Goal: Check status: Check status

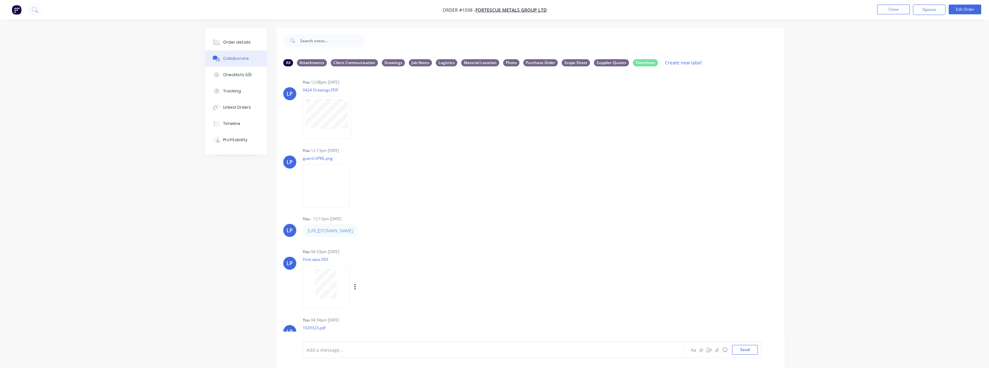
scroll to position [361, 0]
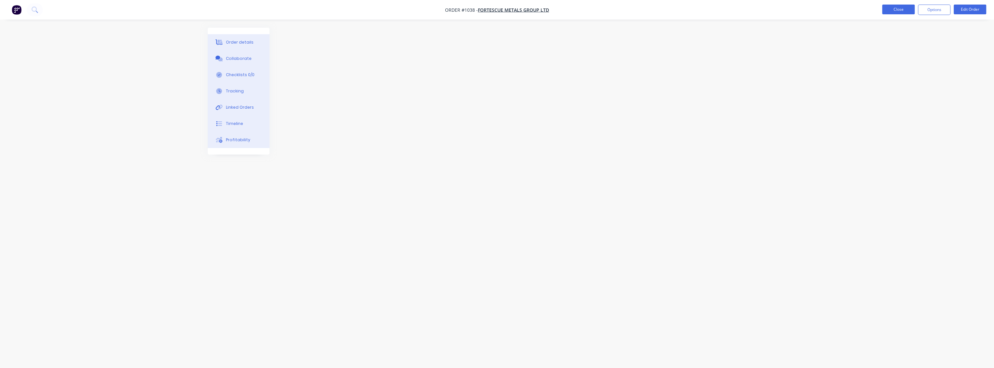
click at [887, 11] on button "Close" at bounding box center [898, 10] width 33 height 10
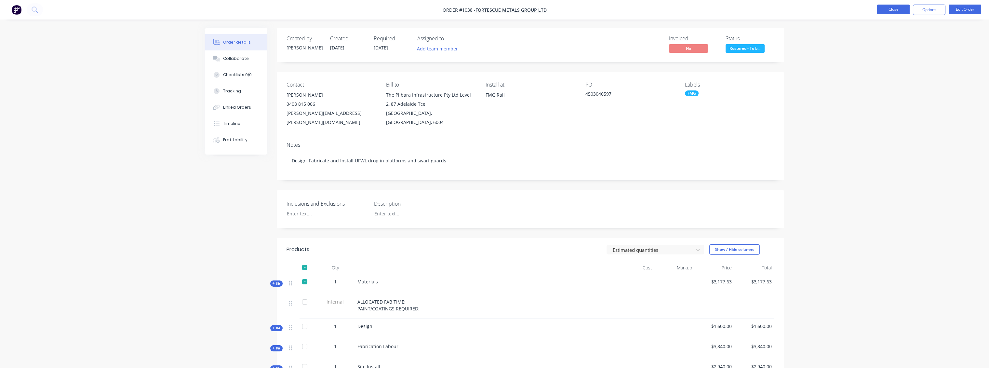
click at [905, 7] on button "Close" at bounding box center [893, 10] width 33 height 10
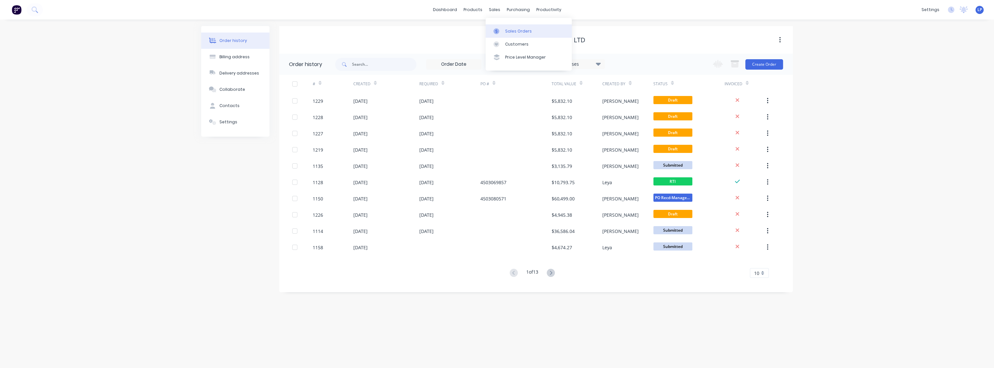
click at [510, 29] on div "Sales Orders" at bounding box center [518, 31] width 27 height 6
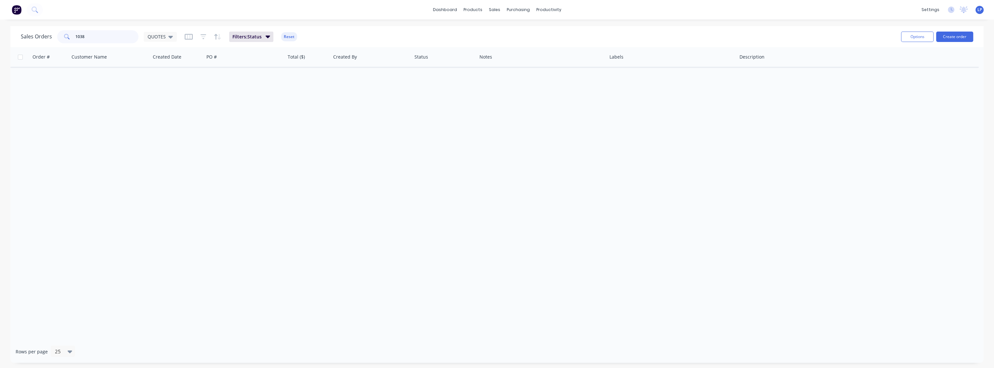
drag, startPoint x: 85, startPoint y: 37, endPoint x: 67, endPoint y: 38, distance: 18.0
click at [67, 38] on div "1038" at bounding box center [97, 36] width 81 height 13
type input "Local"
click at [284, 38] on button "Reset" at bounding box center [289, 36] width 16 height 9
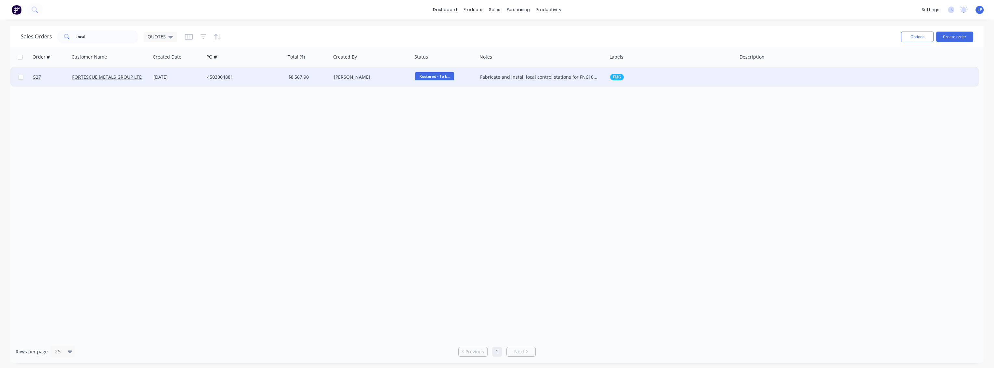
click at [523, 80] on div "Fabricate and install local control stations for FN610 and FN609" at bounding box center [539, 77] width 119 height 7
click at [267, 75] on div "4503004881" at bounding box center [243, 77] width 72 height 7
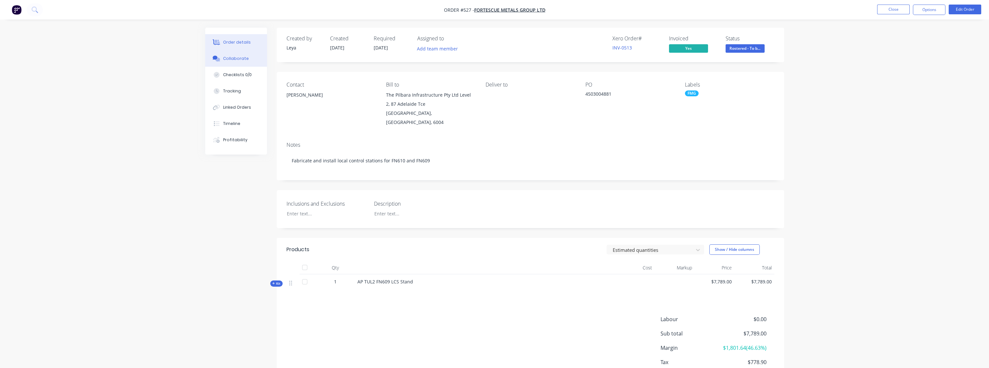
click at [222, 65] on button "Collaborate" at bounding box center [236, 58] width 62 height 16
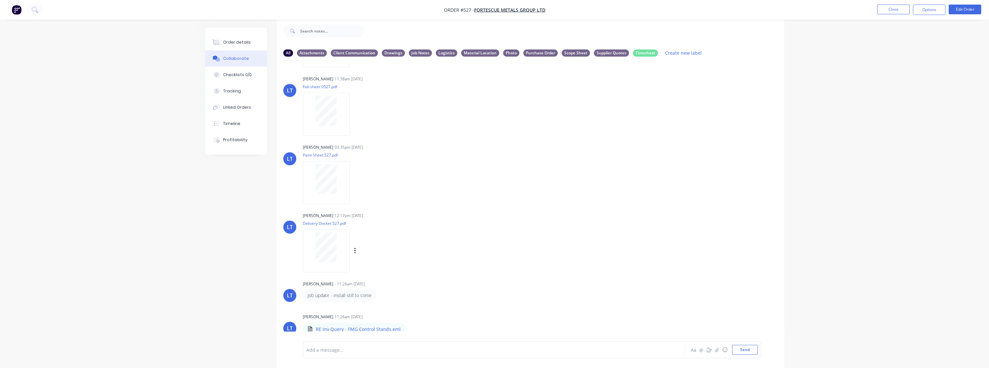
scroll to position [816, 0]
click at [410, 324] on icon "button" at bounding box center [410, 324] width 1 height 6
click at [371, 325] on p "RE Inv Query - FMG Control Stands.eml" at bounding box center [358, 324] width 85 height 7
click at [410, 323] on icon "button" at bounding box center [411, 324] width 2 height 7
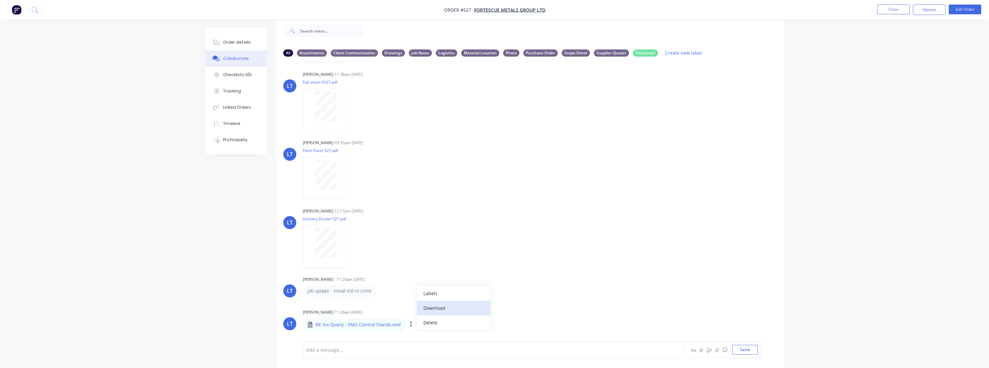
click at [433, 308] on button "Download" at bounding box center [453, 307] width 73 height 15
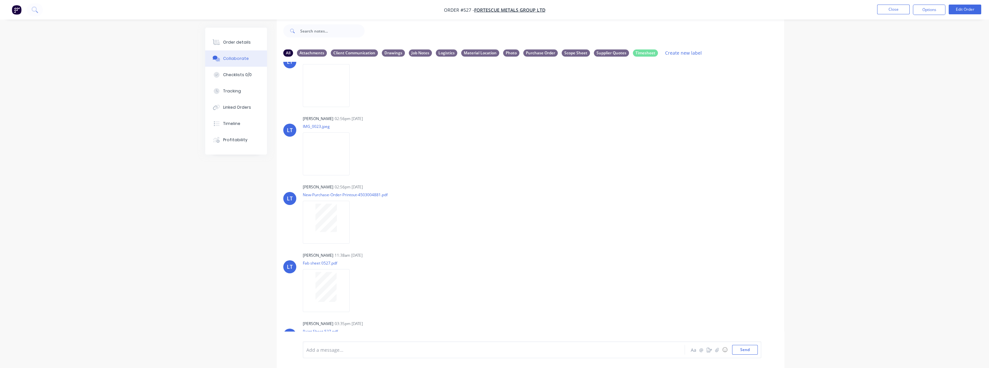
scroll to position [604, 0]
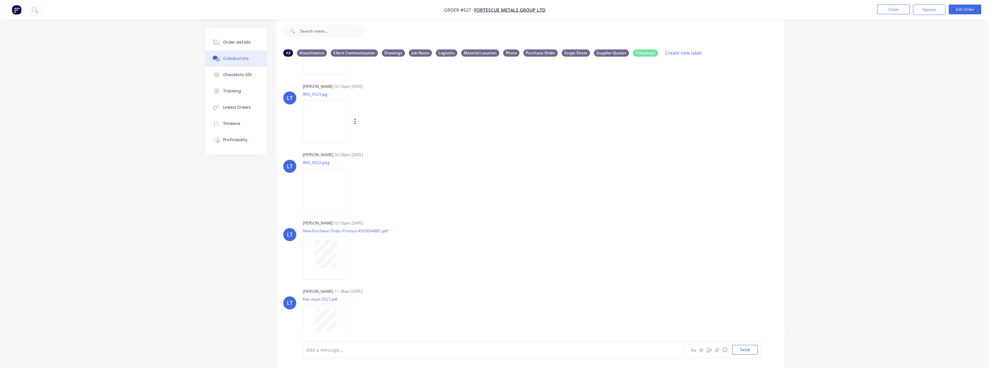
click at [326, 127] on img at bounding box center [326, 121] width 47 height 43
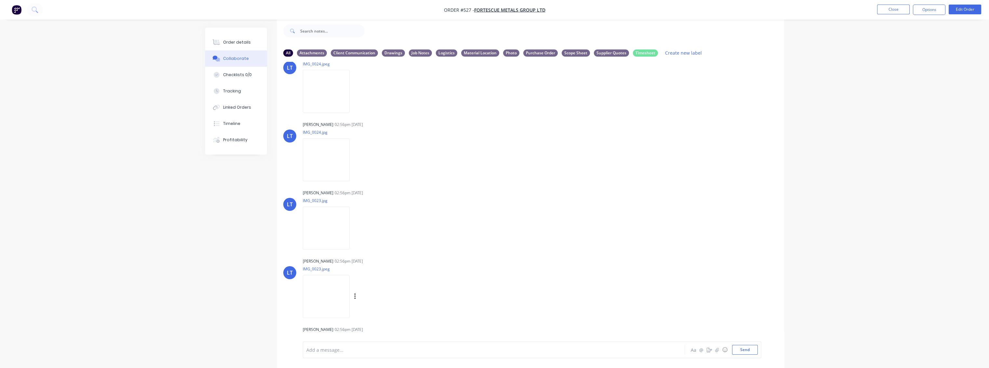
scroll to position [496, 0]
click at [326, 164] on img at bounding box center [326, 161] width 47 height 43
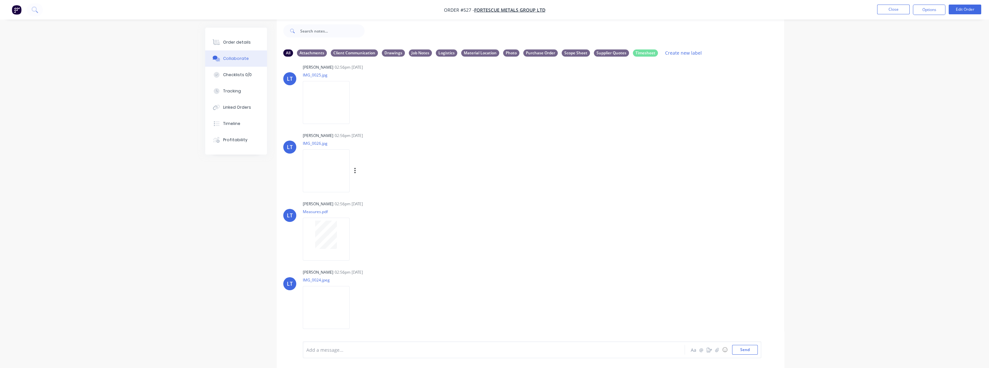
scroll to position [279, 0]
click at [328, 171] on img at bounding box center [326, 173] width 47 height 43
click at [323, 112] on img at bounding box center [326, 105] width 47 height 43
click at [237, 40] on div "Order details" at bounding box center [237, 42] width 28 height 6
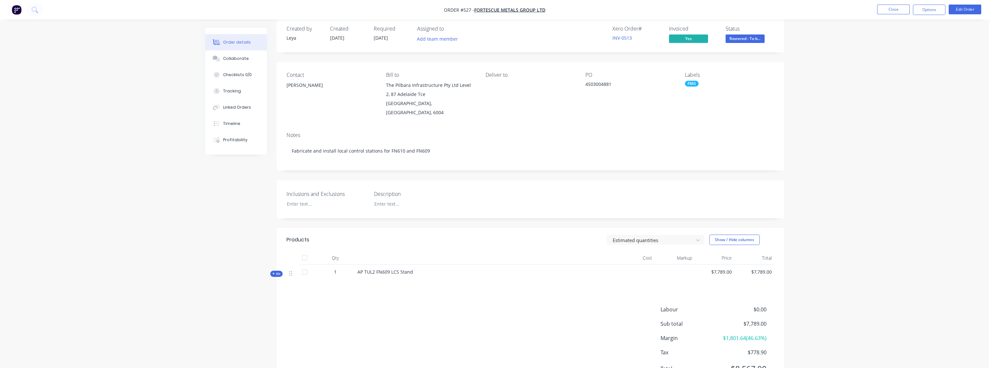
scroll to position [33, 0]
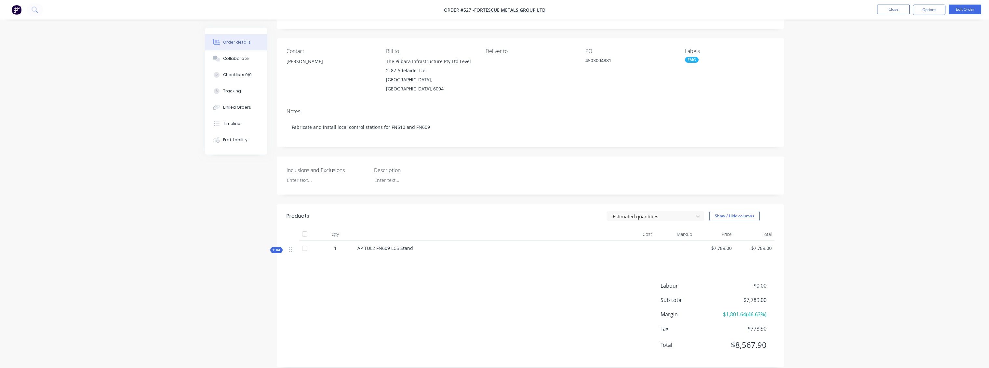
click at [275, 247] on span "Kit" at bounding box center [276, 249] width 8 height 5
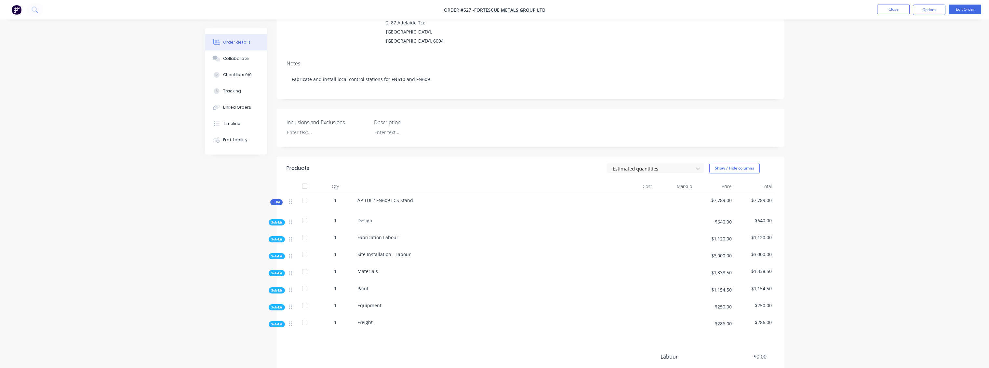
scroll to position [142, 0]
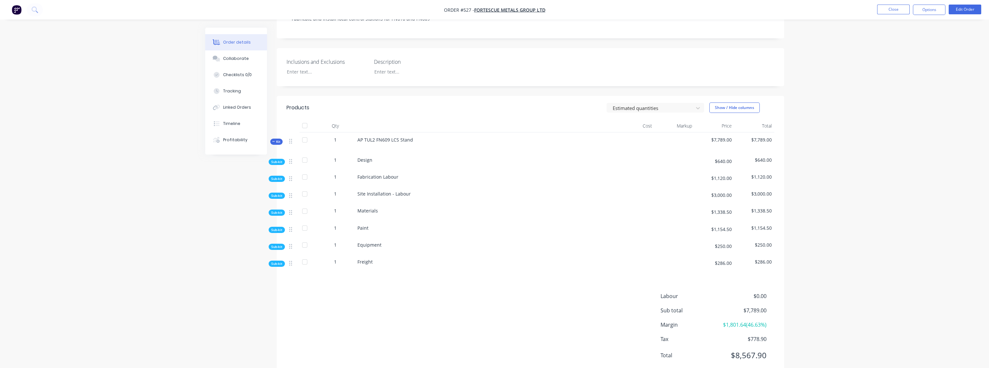
click at [278, 159] on span "Sub-kit" at bounding box center [276, 161] width 11 height 5
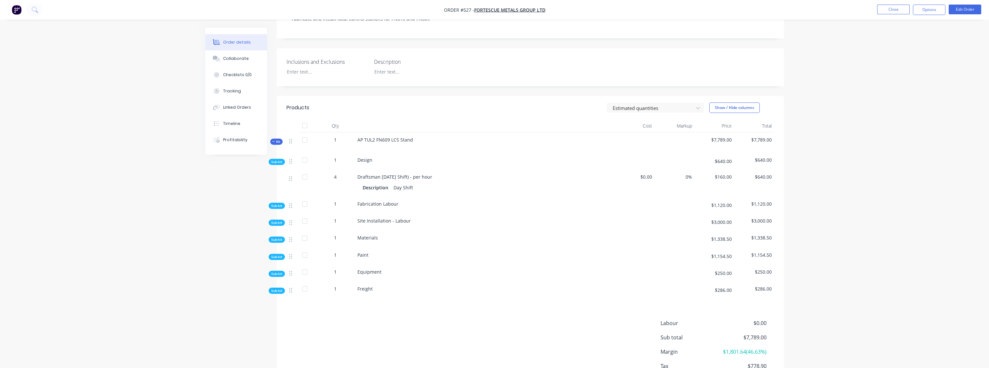
click at [278, 159] on span "Sub-kit" at bounding box center [276, 161] width 11 height 5
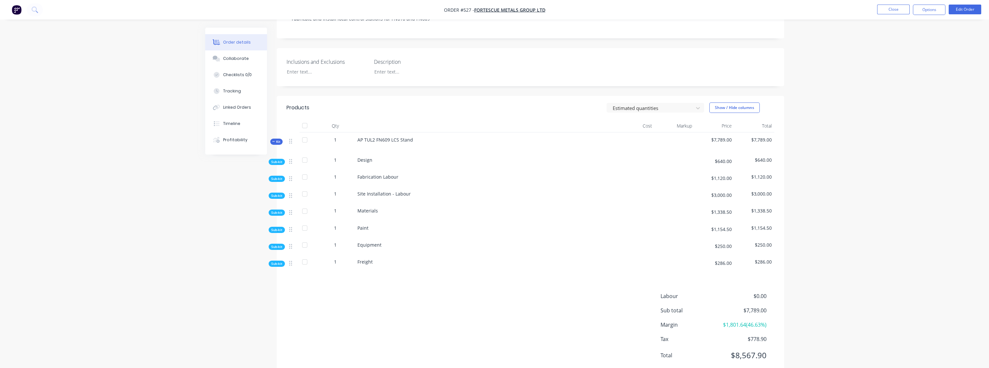
click at [276, 210] on span "Sub-kit" at bounding box center [276, 212] width 11 height 5
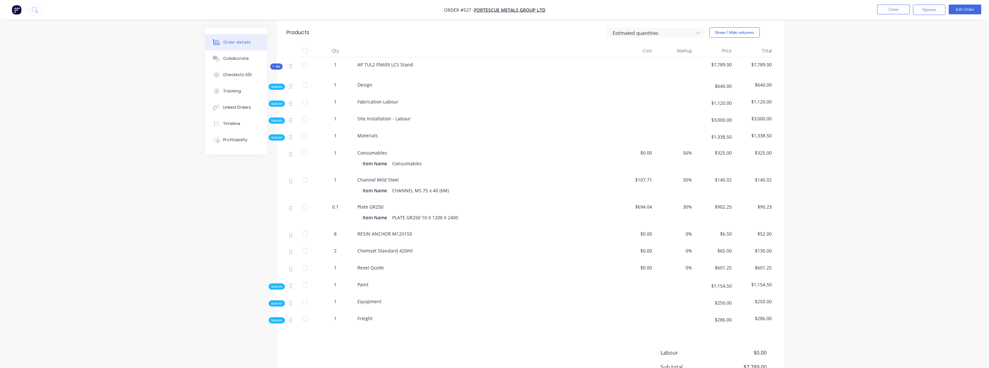
scroll to position [216, 0]
click at [235, 61] on div "Collaborate" at bounding box center [236, 59] width 26 height 6
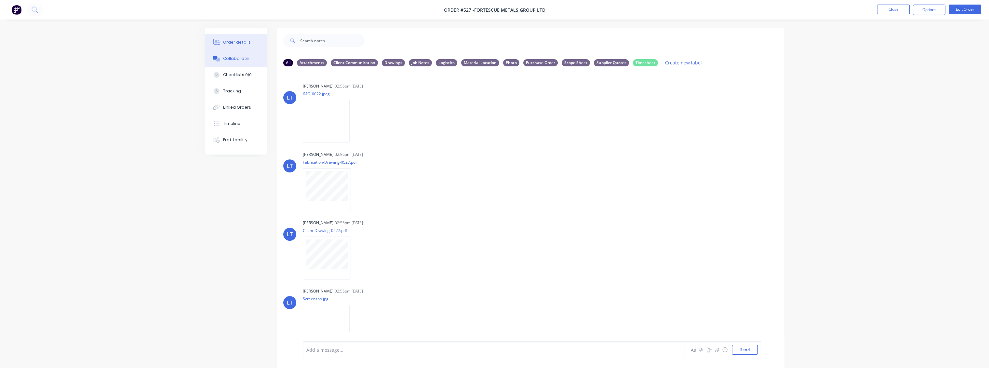
click at [229, 42] on div "Order details" at bounding box center [237, 42] width 28 height 6
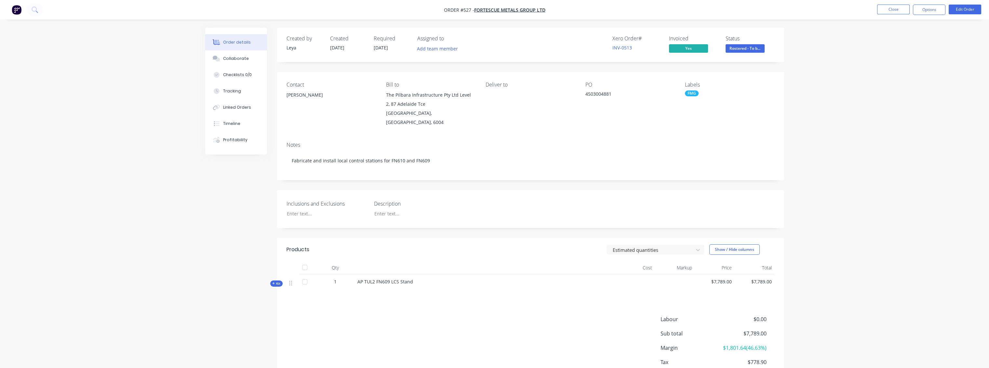
click at [277, 281] on span "Kit" at bounding box center [276, 283] width 8 height 5
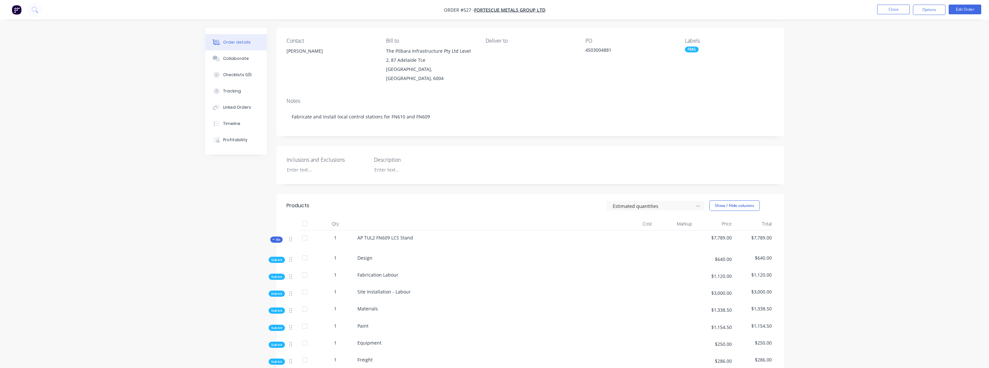
scroll to position [154, 0]
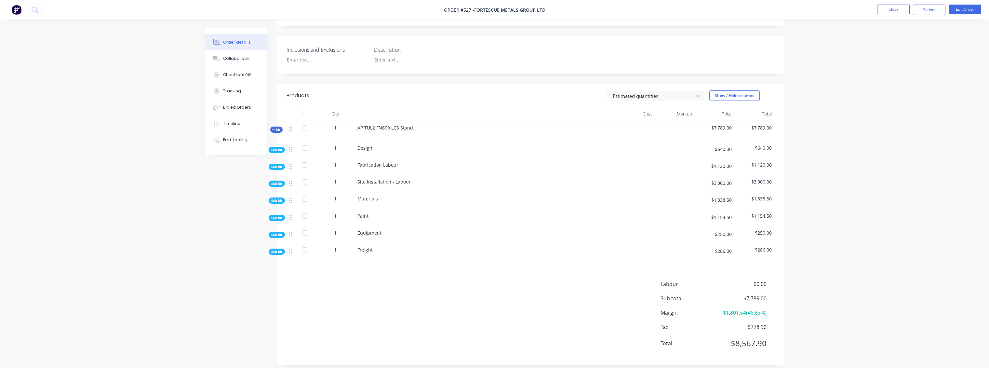
click at [276, 215] on span "Sub-kit" at bounding box center [276, 217] width 11 height 5
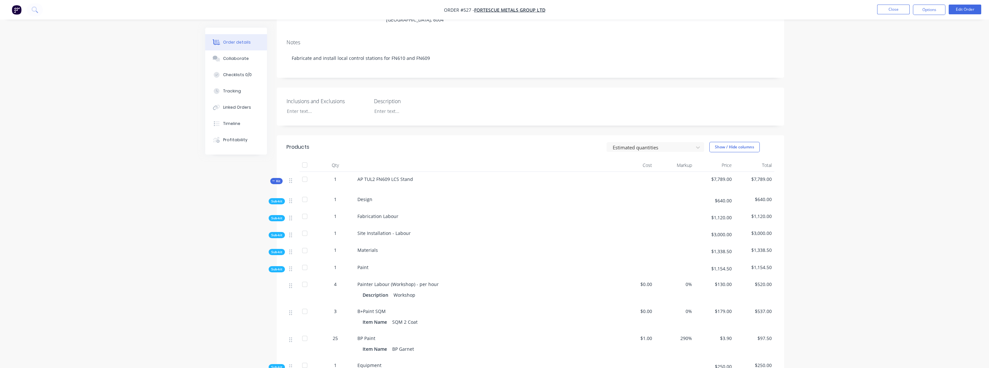
scroll to position [0, 0]
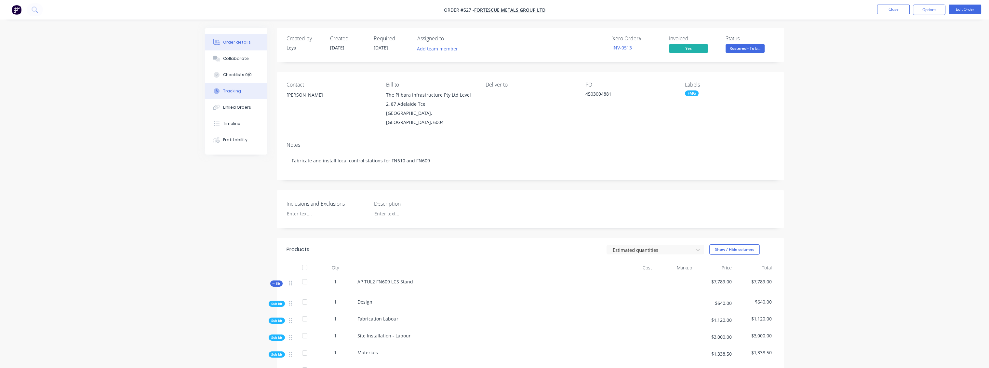
click at [236, 93] on div "Tracking" at bounding box center [232, 91] width 18 height 6
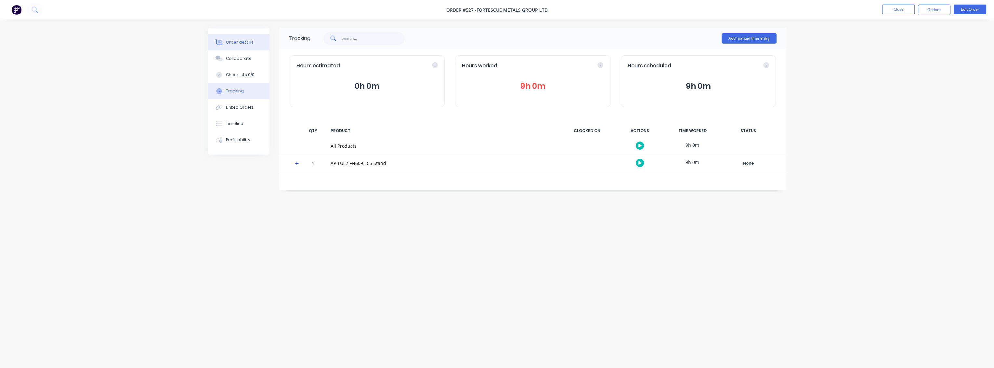
click at [240, 45] on div "Order details" at bounding box center [240, 42] width 28 height 6
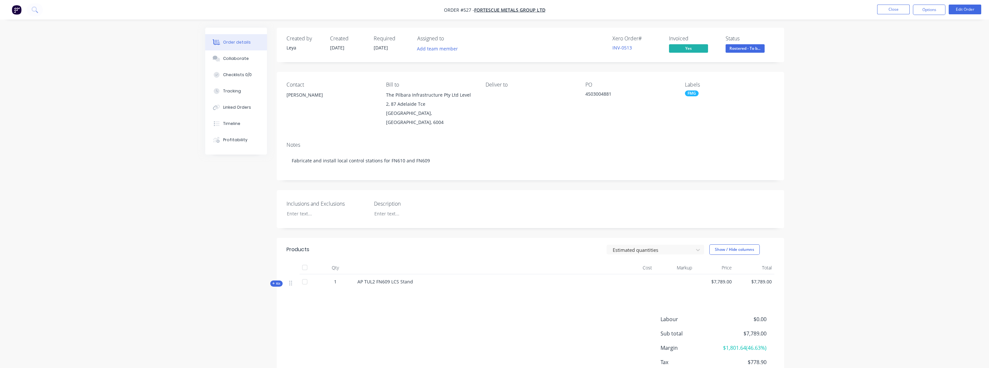
click at [276, 280] on button "Kit" at bounding box center [276, 283] width 12 height 6
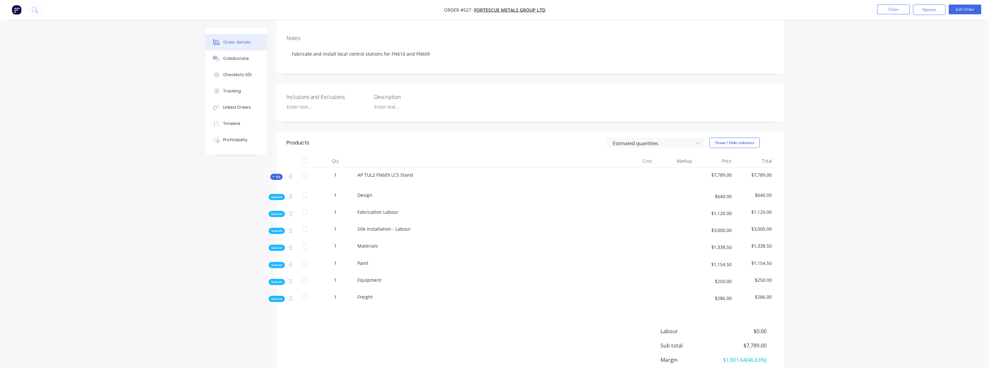
scroll to position [108, 0]
click at [278, 210] on span "Sub-kit" at bounding box center [276, 212] width 11 height 5
click at [275, 210] on span "Sub-kit" at bounding box center [276, 212] width 11 height 5
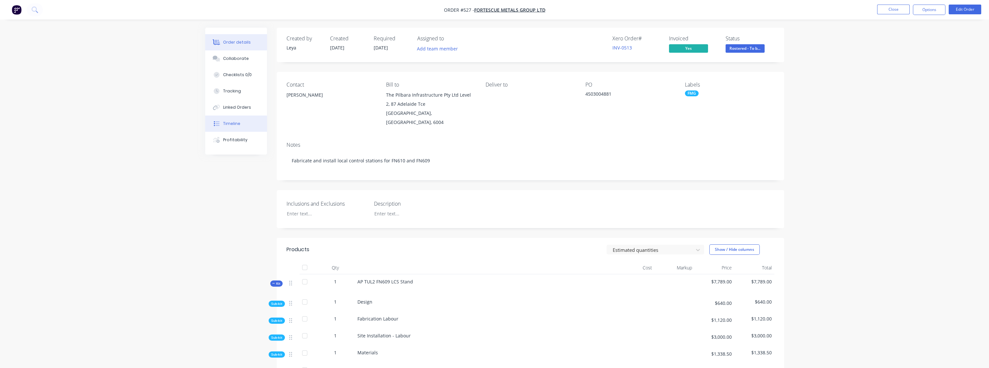
scroll to position [0, 0]
click at [831, 98] on div "Order details Collaborate Checklists 0/0 Tracking Linked Orders Timeline Profit…" at bounding box center [494, 264] width 989 height 529
click at [234, 93] on div "Tracking" at bounding box center [232, 91] width 18 height 6
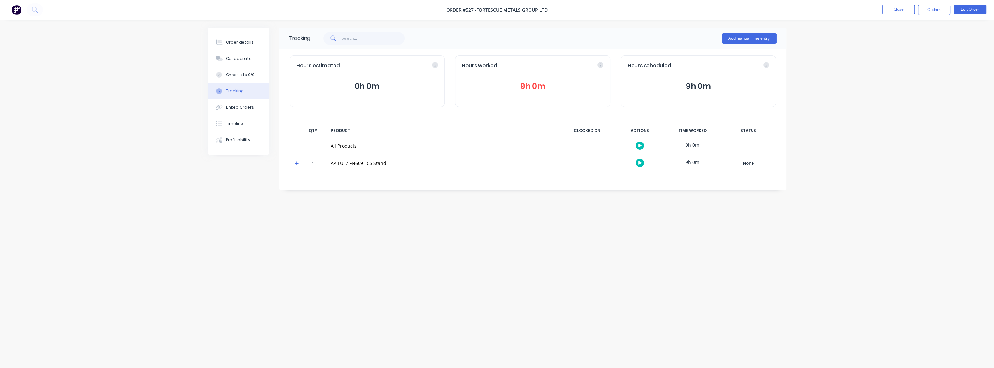
click at [296, 164] on icon at bounding box center [297, 163] width 4 height 4
click at [640, 163] on icon "button" at bounding box center [639, 163] width 3 height 4
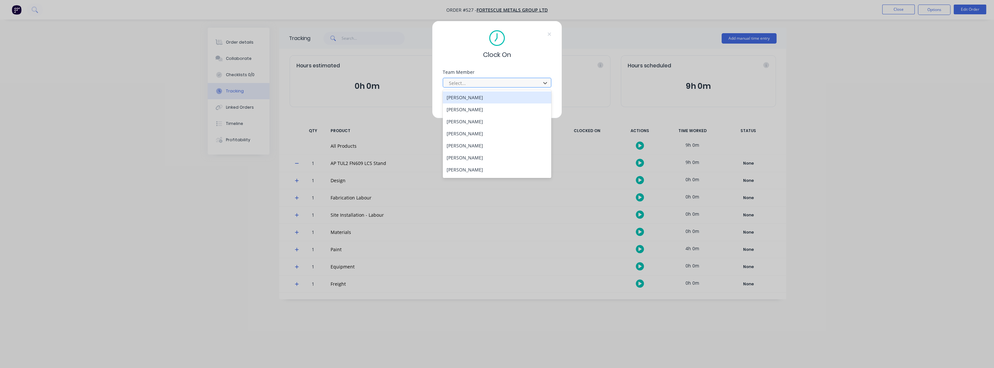
click at [606, 83] on div "Clock On Team Member 32 results available. Use Up and Down to choose options, p…" at bounding box center [497, 184] width 994 height 368
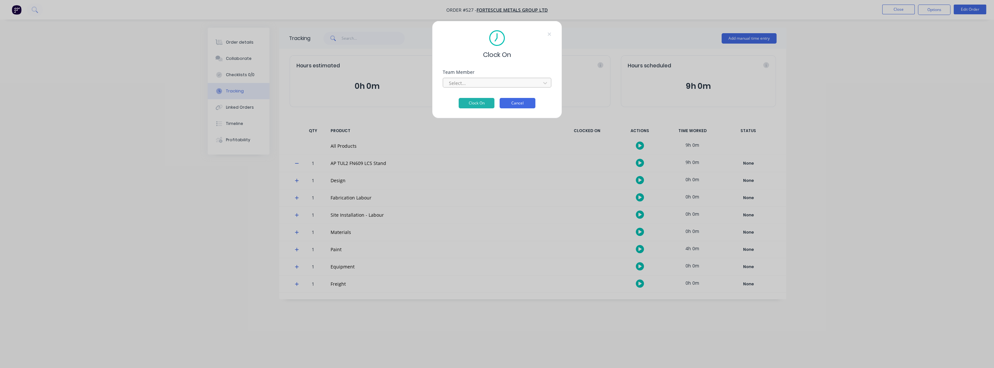
click at [513, 105] on button "Cancel" at bounding box center [518, 103] width 36 height 10
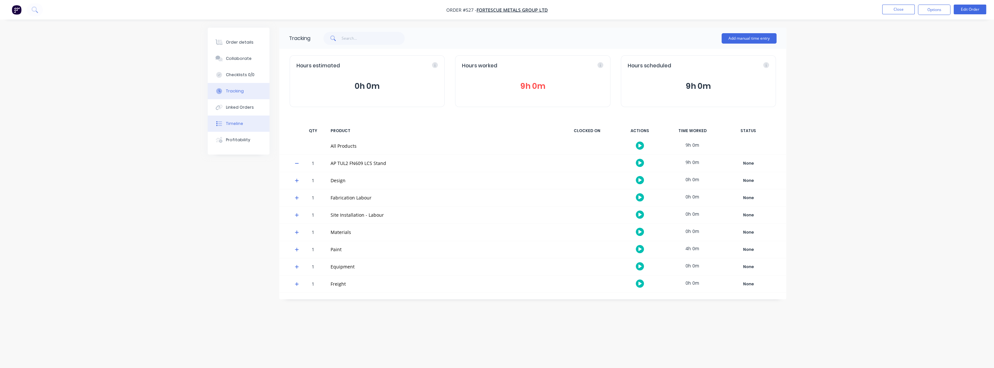
click at [227, 123] on div "Timeline" at bounding box center [234, 124] width 17 height 6
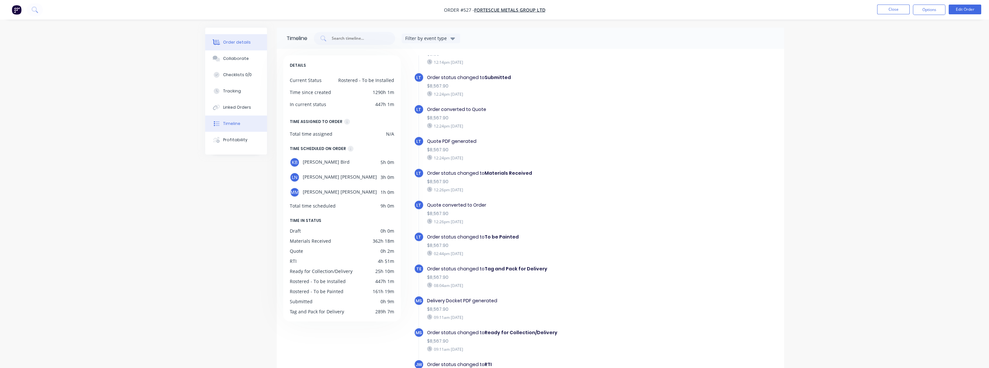
click at [244, 40] on div "Order details" at bounding box center [237, 42] width 28 height 6
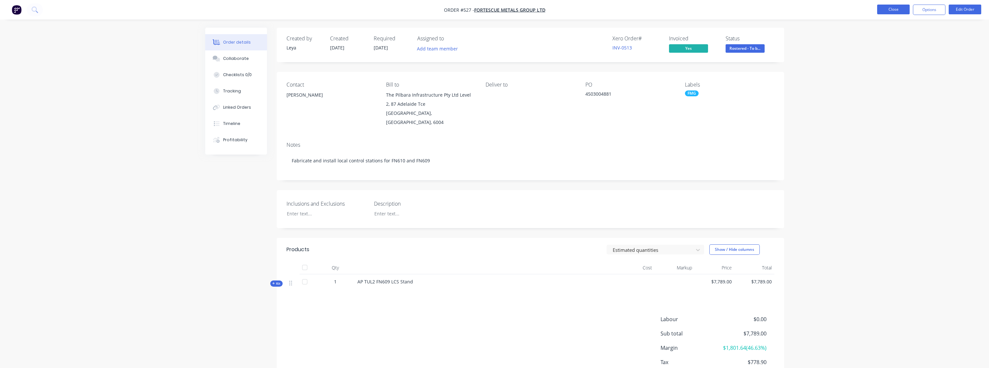
click at [899, 10] on button "Close" at bounding box center [893, 10] width 33 height 10
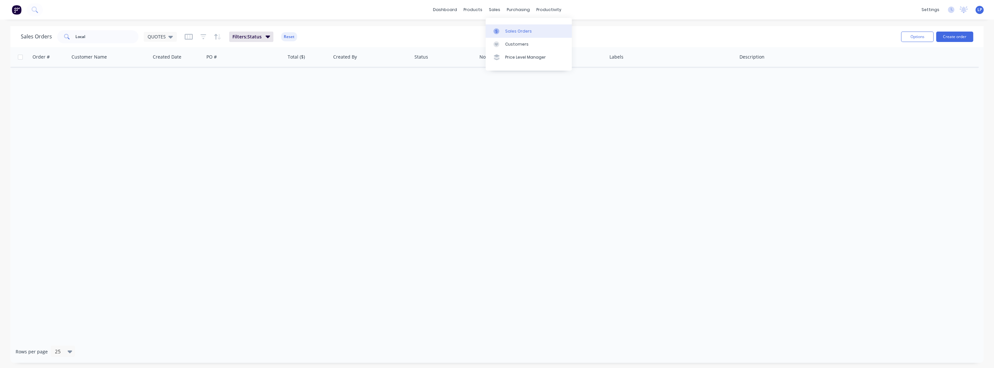
click at [506, 33] on div "Sales Orders" at bounding box center [518, 31] width 27 height 6
click at [294, 36] on button "Reset" at bounding box center [289, 36] width 16 height 9
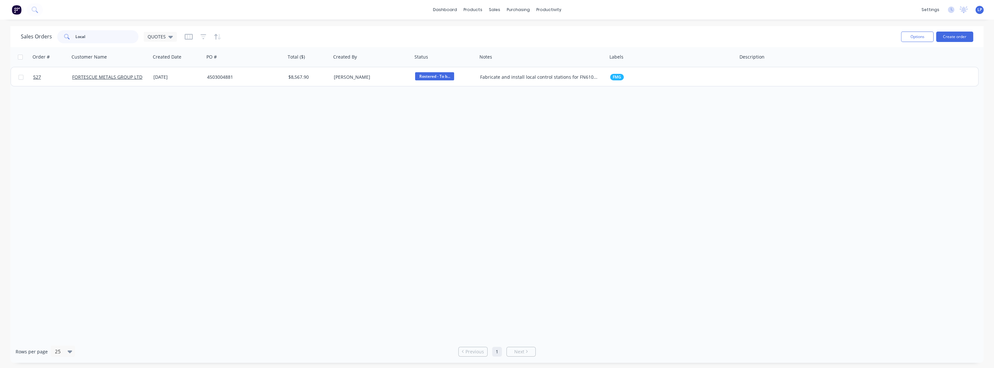
drag, startPoint x: 109, startPoint y: 41, endPoint x: 32, endPoint y: 39, distance: 77.1
click at [32, 39] on div "Sales Orders Local QUOTES" at bounding box center [99, 36] width 156 height 13
click at [77, 37] on input "0594" at bounding box center [106, 36] width 63 height 13
type input "594"
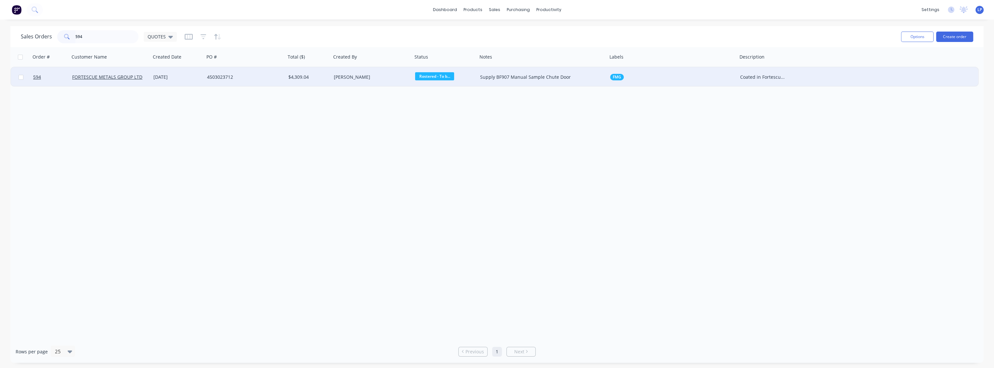
click at [247, 79] on div "4503023712" at bounding box center [243, 77] width 72 height 7
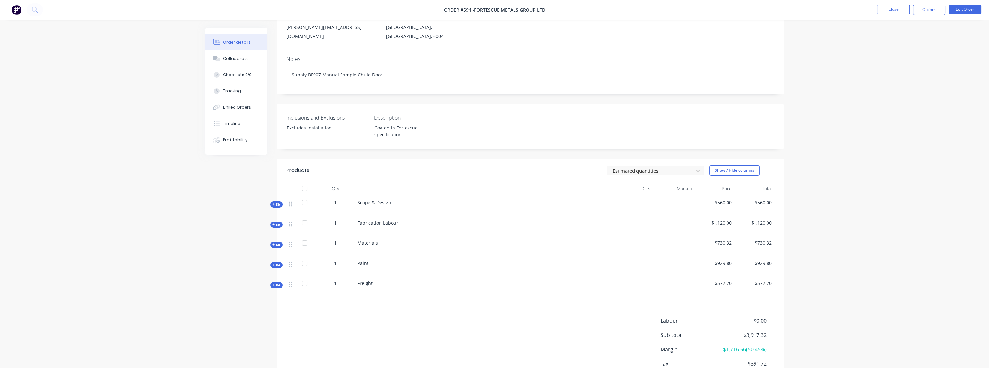
scroll to position [121, 0]
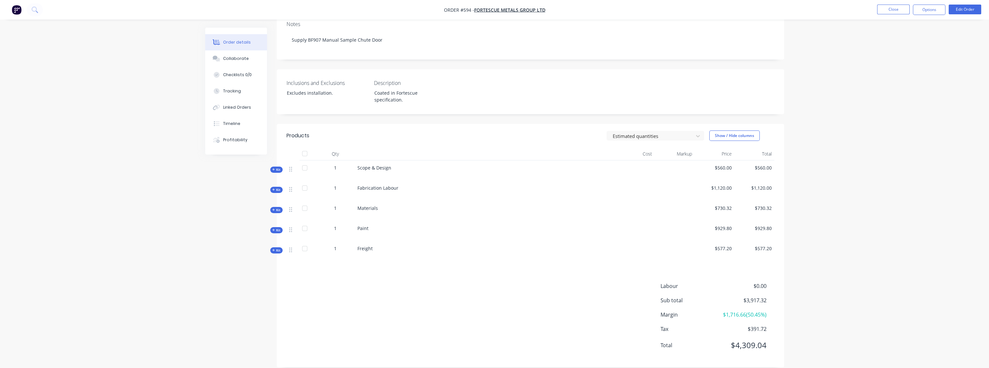
click at [276, 207] on span "Kit" at bounding box center [276, 209] width 8 height 5
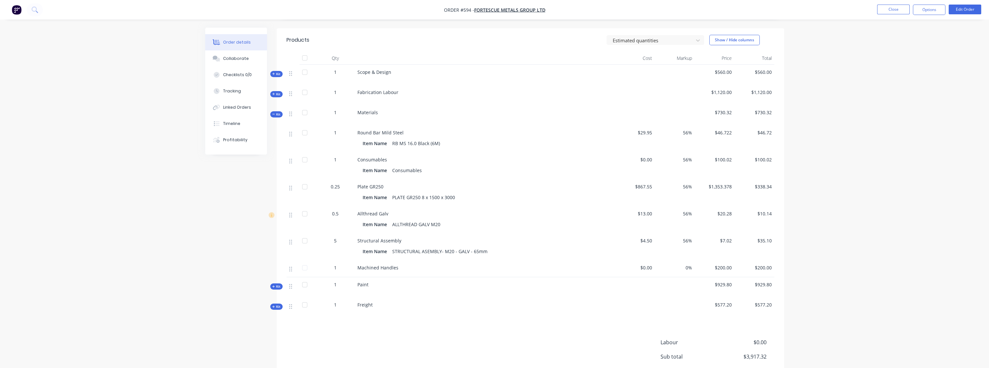
scroll to position [229, 0]
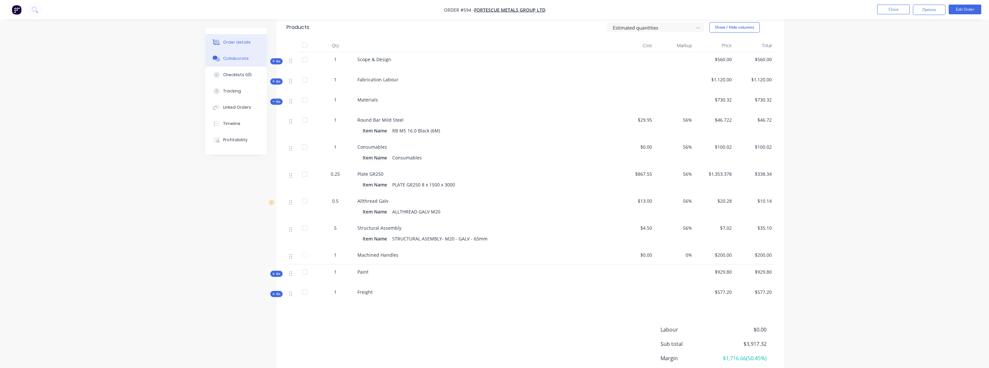
click at [239, 63] on button "Collaborate" at bounding box center [236, 58] width 62 height 16
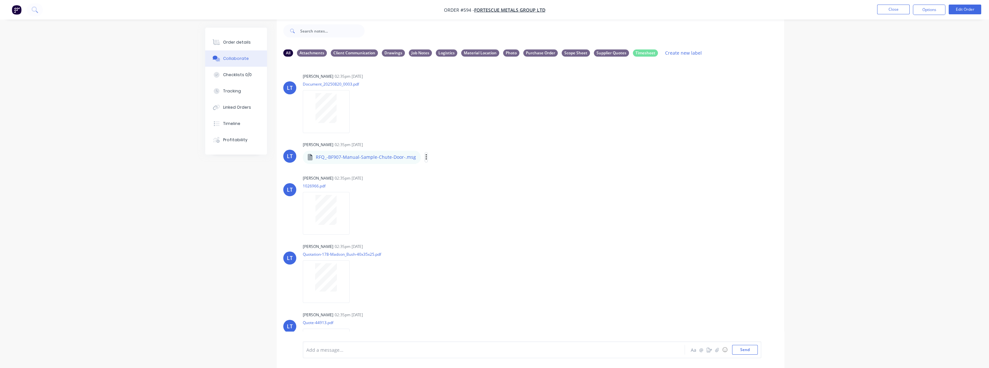
click at [425, 157] on icon "button" at bounding box center [425, 157] width 1 height 6
click at [446, 170] on button "Download" at bounding box center [468, 174] width 73 height 15
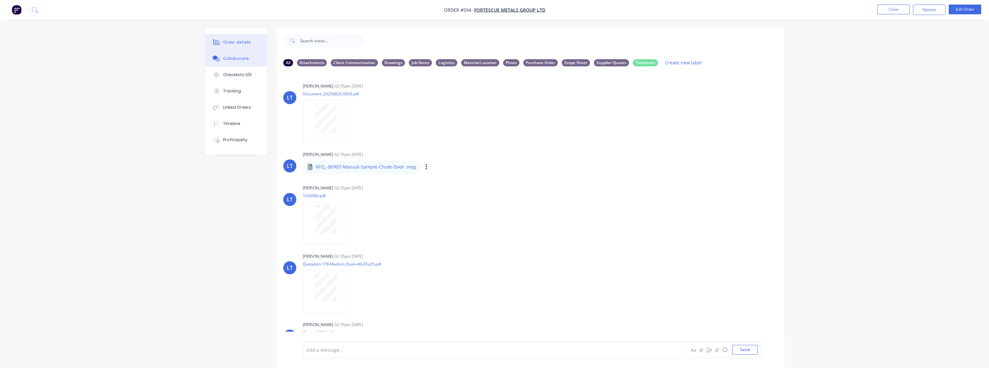
click at [230, 42] on div "Order details" at bounding box center [237, 42] width 28 height 6
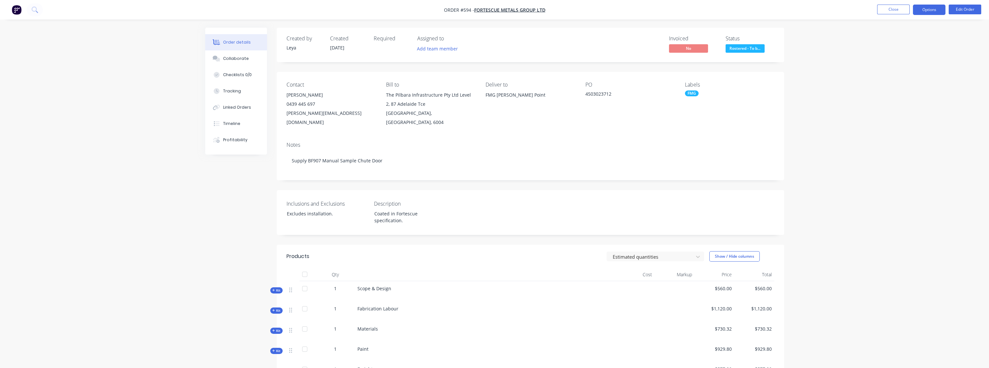
click at [926, 10] on button "Options" at bounding box center [928, 10] width 33 height 10
click at [852, 145] on div "Order details Collaborate Checklists 0/0 Tracking Linked Orders Timeline Profit…" at bounding box center [494, 248] width 989 height 497
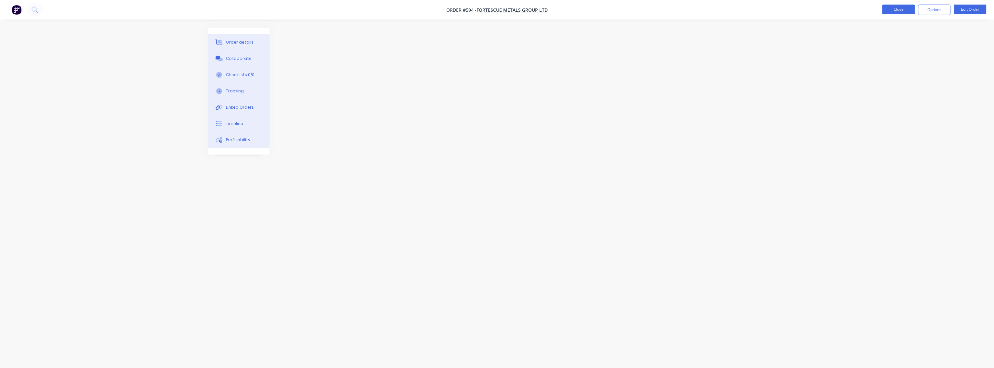
click at [900, 5] on button "Close" at bounding box center [898, 10] width 33 height 10
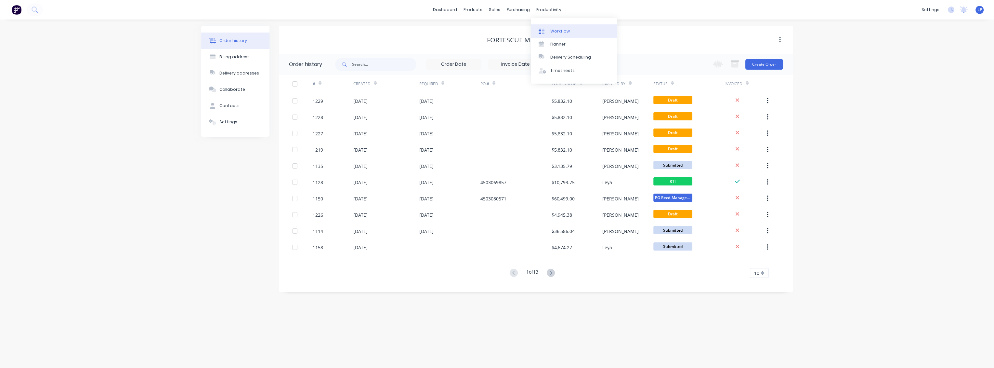
click at [558, 31] on div "Workflow" at bounding box center [560, 31] width 20 height 6
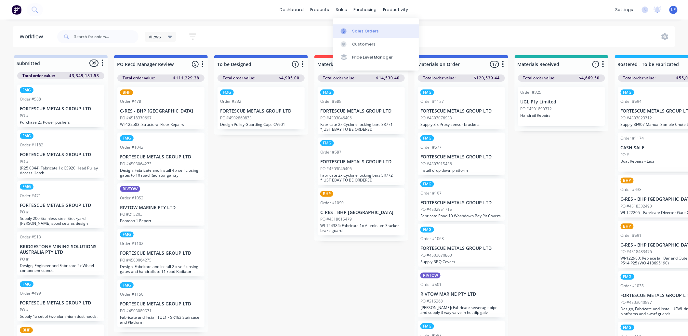
click at [353, 30] on div "Sales Orders" at bounding box center [365, 31] width 27 height 6
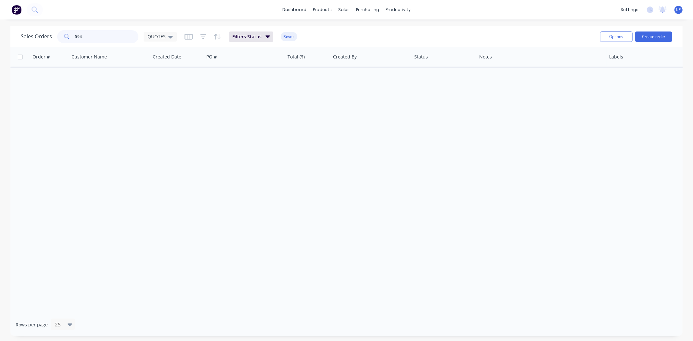
drag, startPoint x: 97, startPoint y: 40, endPoint x: 61, endPoint y: 35, distance: 36.4
click at [61, 35] on div "594" at bounding box center [97, 36] width 81 height 13
type input "1164"
click at [293, 36] on button "Reset" at bounding box center [289, 36] width 16 height 9
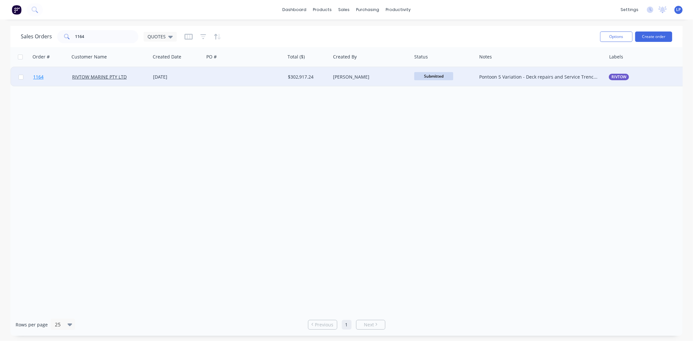
click at [56, 77] on link "1164" at bounding box center [52, 77] width 39 height 20
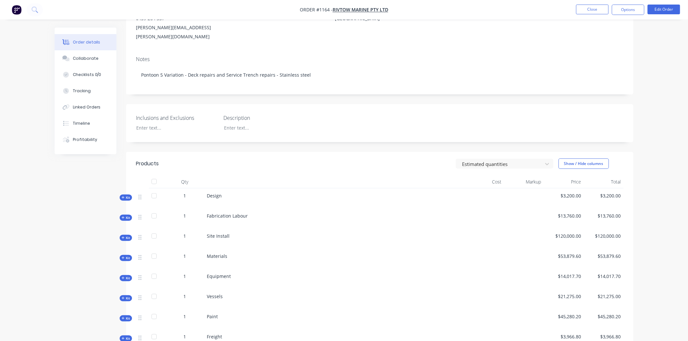
scroll to position [108, 0]
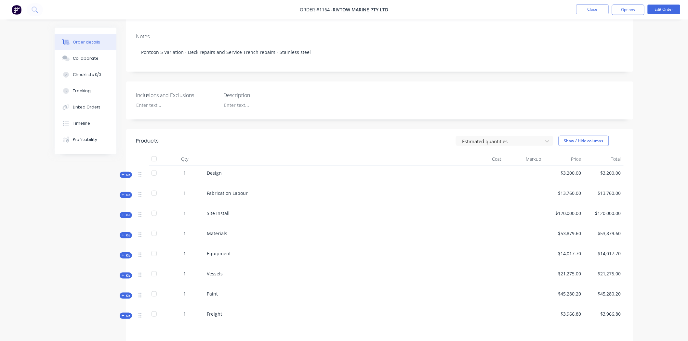
click at [126, 233] on span "Kit" at bounding box center [126, 235] width 8 height 5
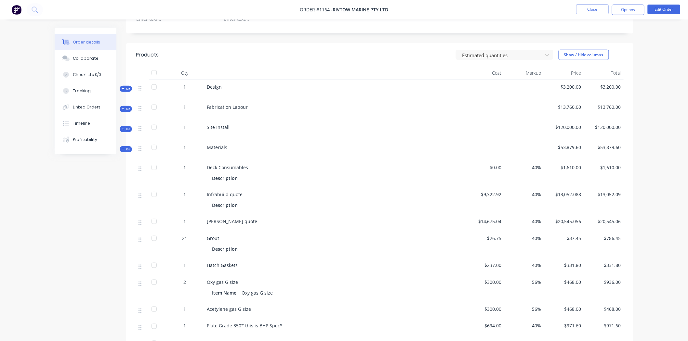
scroll to position [180, 0]
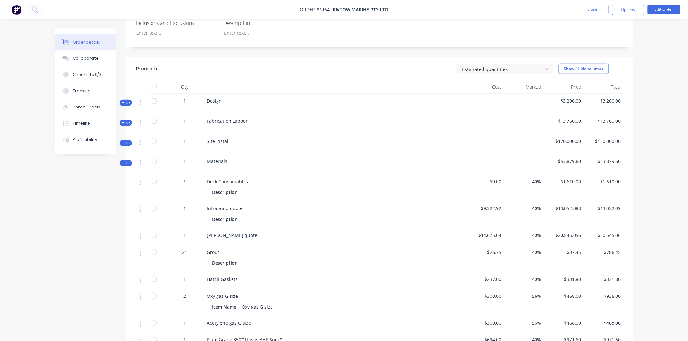
click at [125, 161] on span "Kit" at bounding box center [126, 163] width 8 height 5
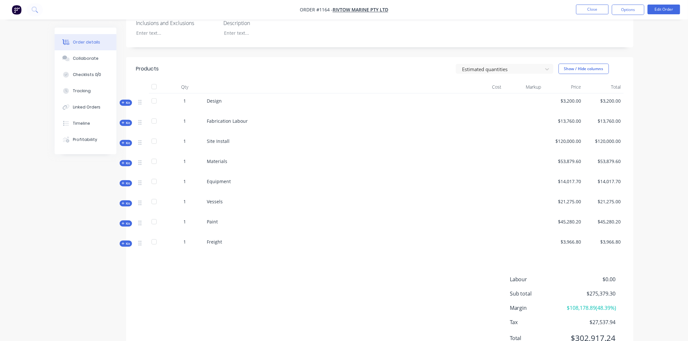
click at [126, 141] on span "Kit" at bounding box center [126, 143] width 8 height 5
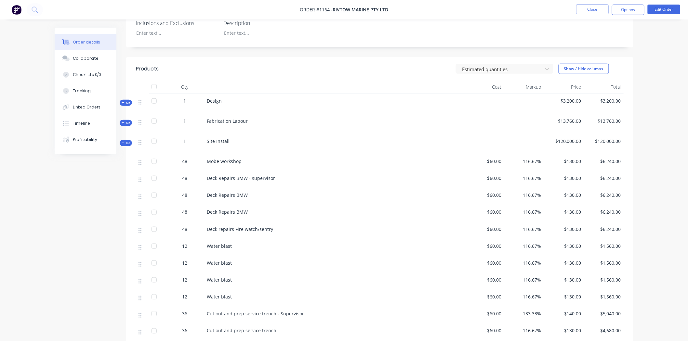
click at [123, 122] on icon "button" at bounding box center [123, 123] width 3 height 3
